Goal: Check status: Check status

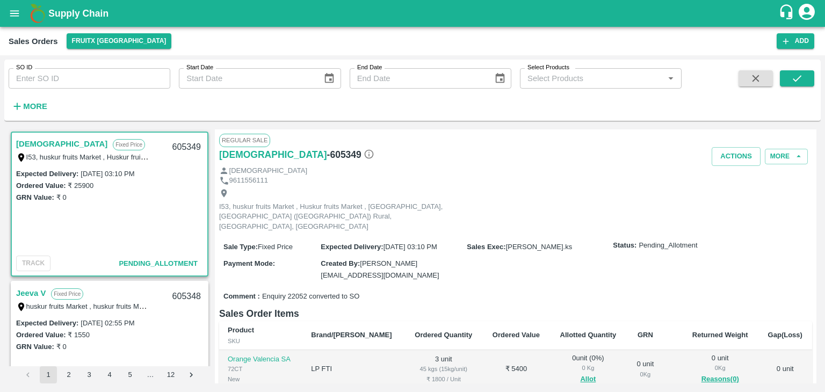
click at [612, 261] on div "Sale Type : Fixed Price Expected Delivery : 20 Sep 2025, 03:10 PM Sales Exec : …" at bounding box center [515, 260] width 593 height 53
